Goal: Task Accomplishment & Management: Manage account settings

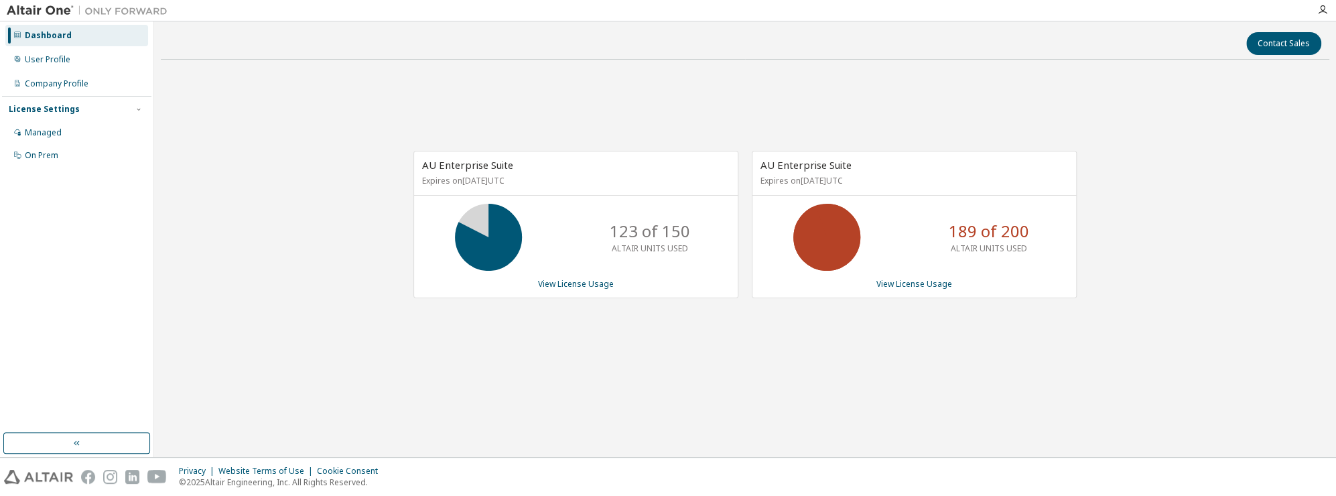
click at [1313, 13] on div at bounding box center [1322, 10] width 27 height 11
click at [1324, 9] on icon "button" at bounding box center [1322, 10] width 11 height 11
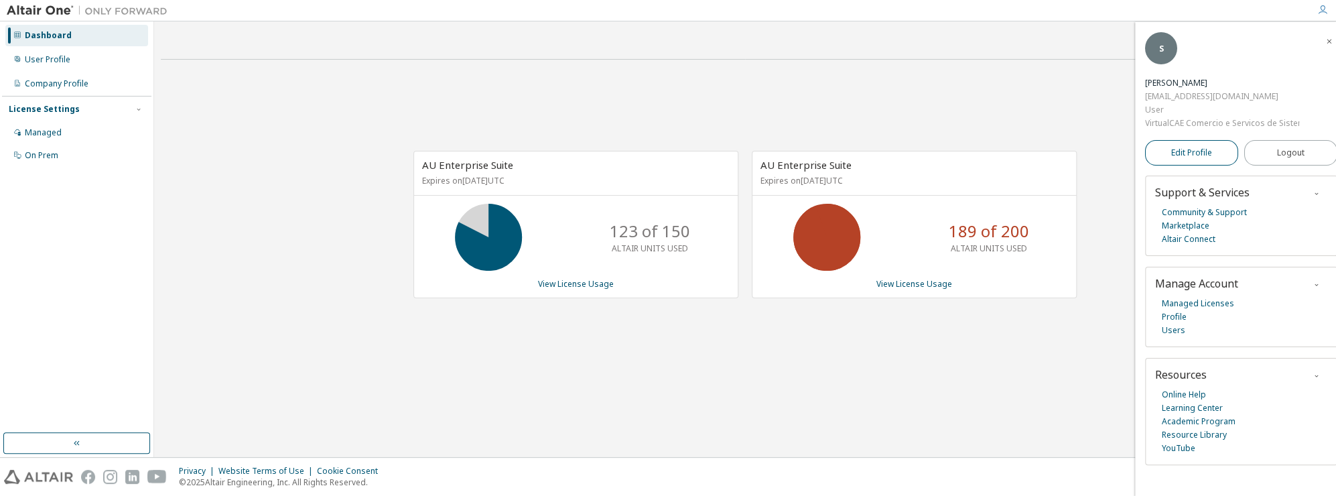
click at [1193, 158] on span "Edit Profile" at bounding box center [1191, 152] width 41 height 13
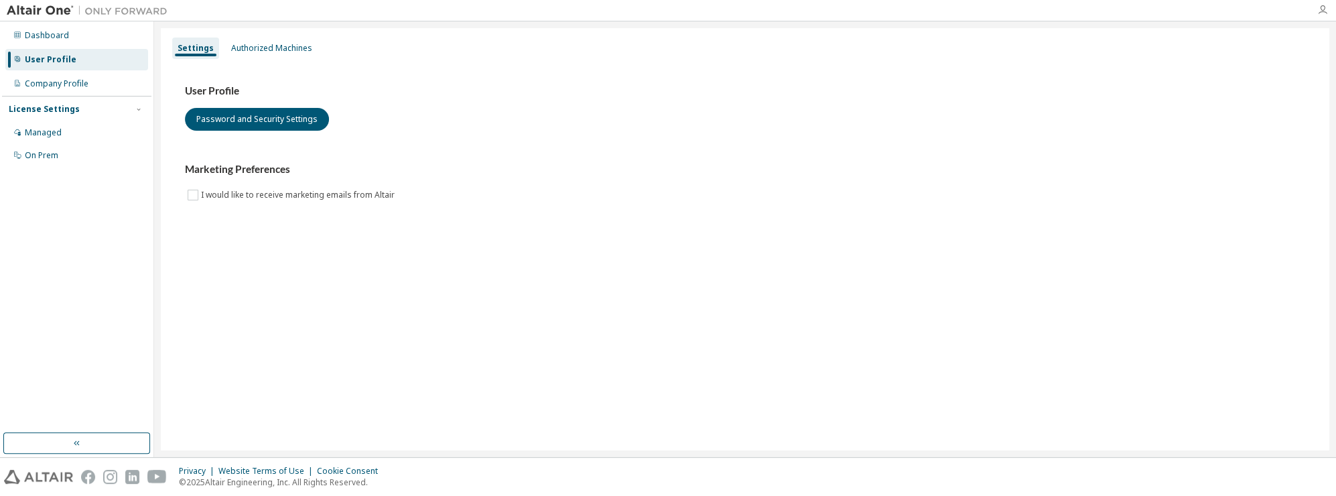
drag, startPoint x: 1311, startPoint y: 10, endPoint x: 1321, endPoint y: 12, distance: 10.3
click at [1313, 9] on div at bounding box center [1322, 10] width 27 height 11
click at [1314, 16] on div at bounding box center [1322, 10] width 27 height 20
click at [1325, 10] on icon "button" at bounding box center [1322, 10] width 11 height 11
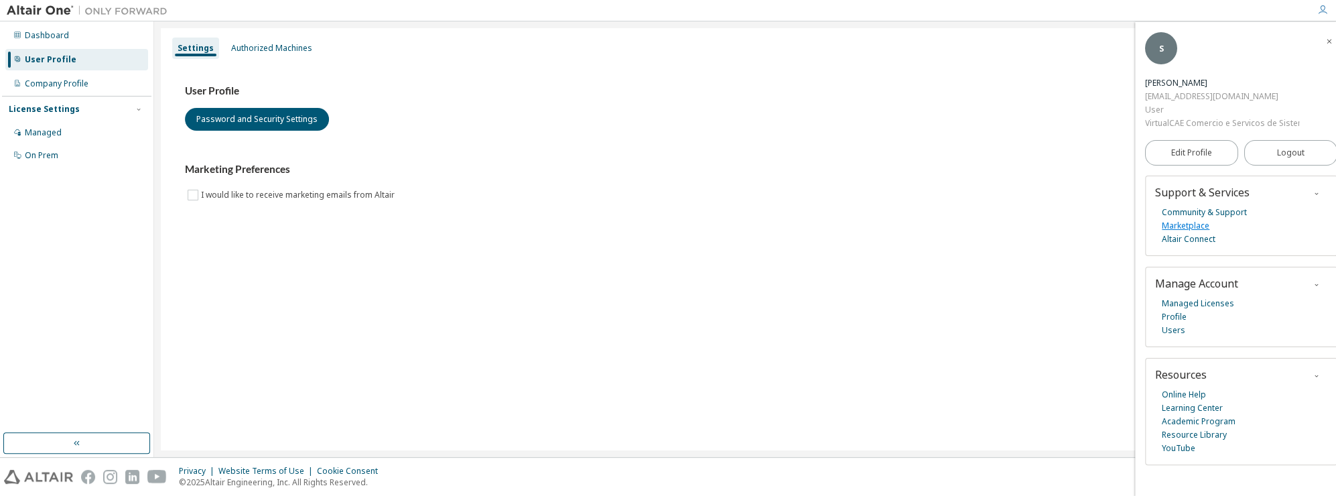
click at [1200, 226] on link "Marketplace" at bounding box center [1186, 225] width 48 height 13
